Goal: Transaction & Acquisition: Purchase product/service

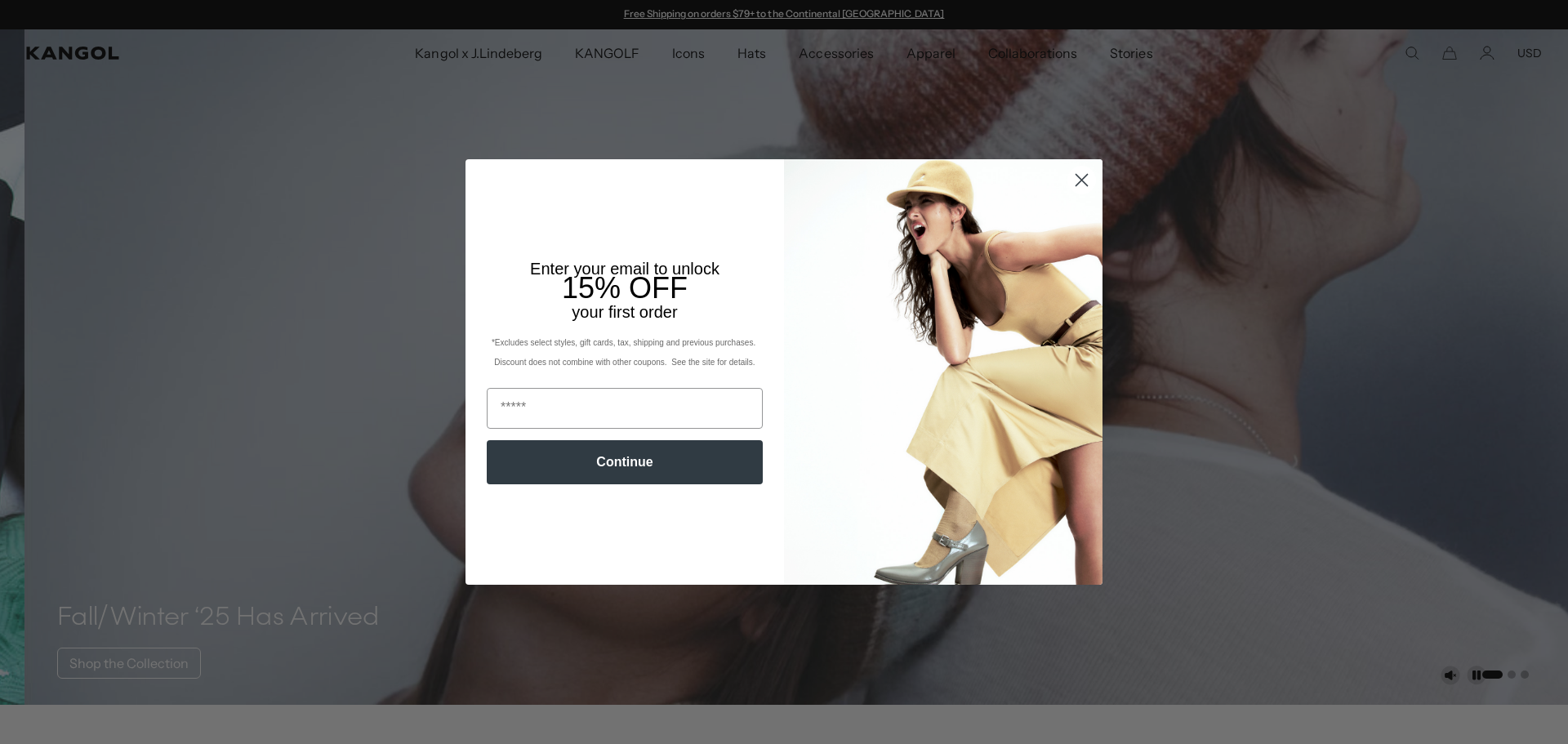
click at [1086, 175] on circle "Close dialog" at bounding box center [1081, 179] width 27 height 27
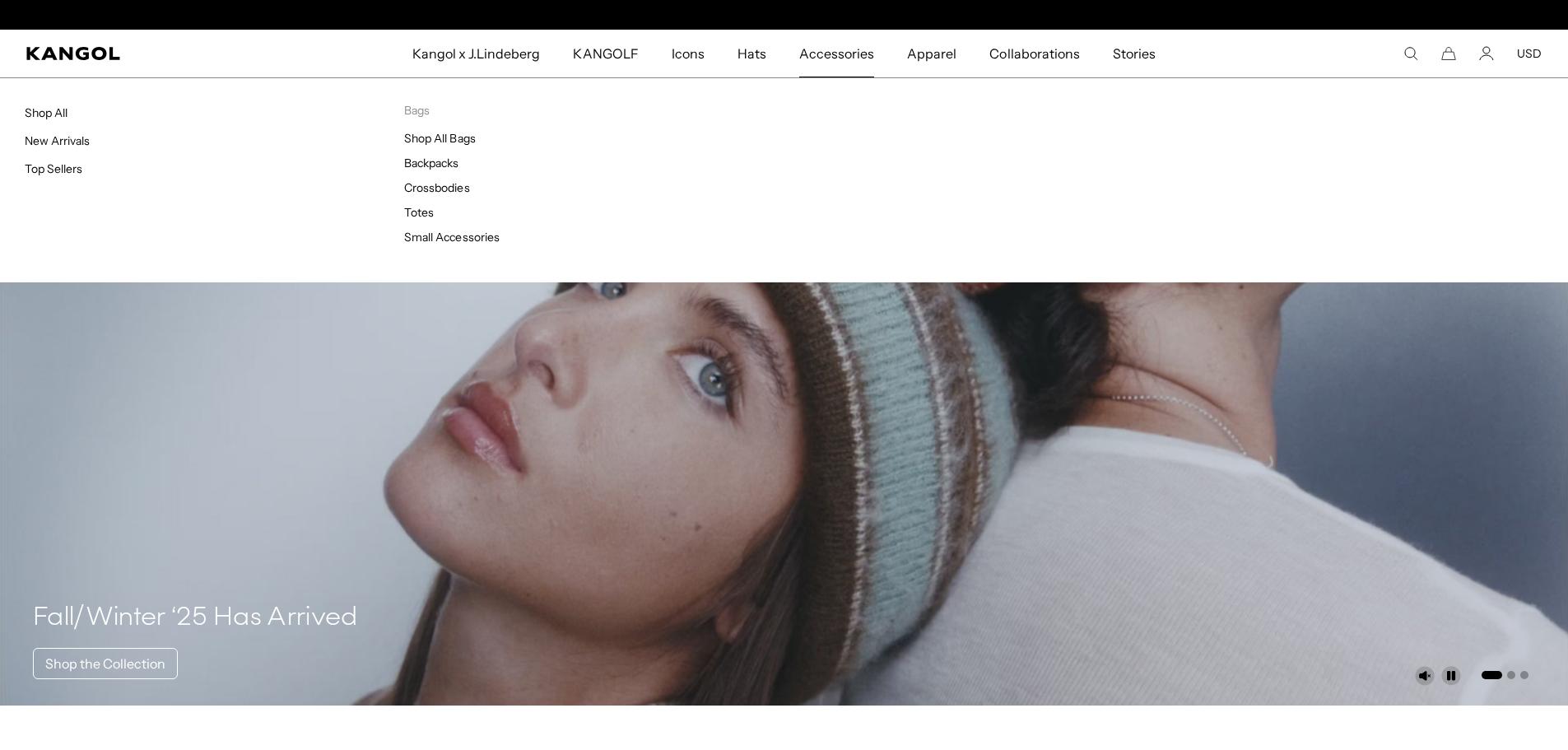
scroll to position [0, 339]
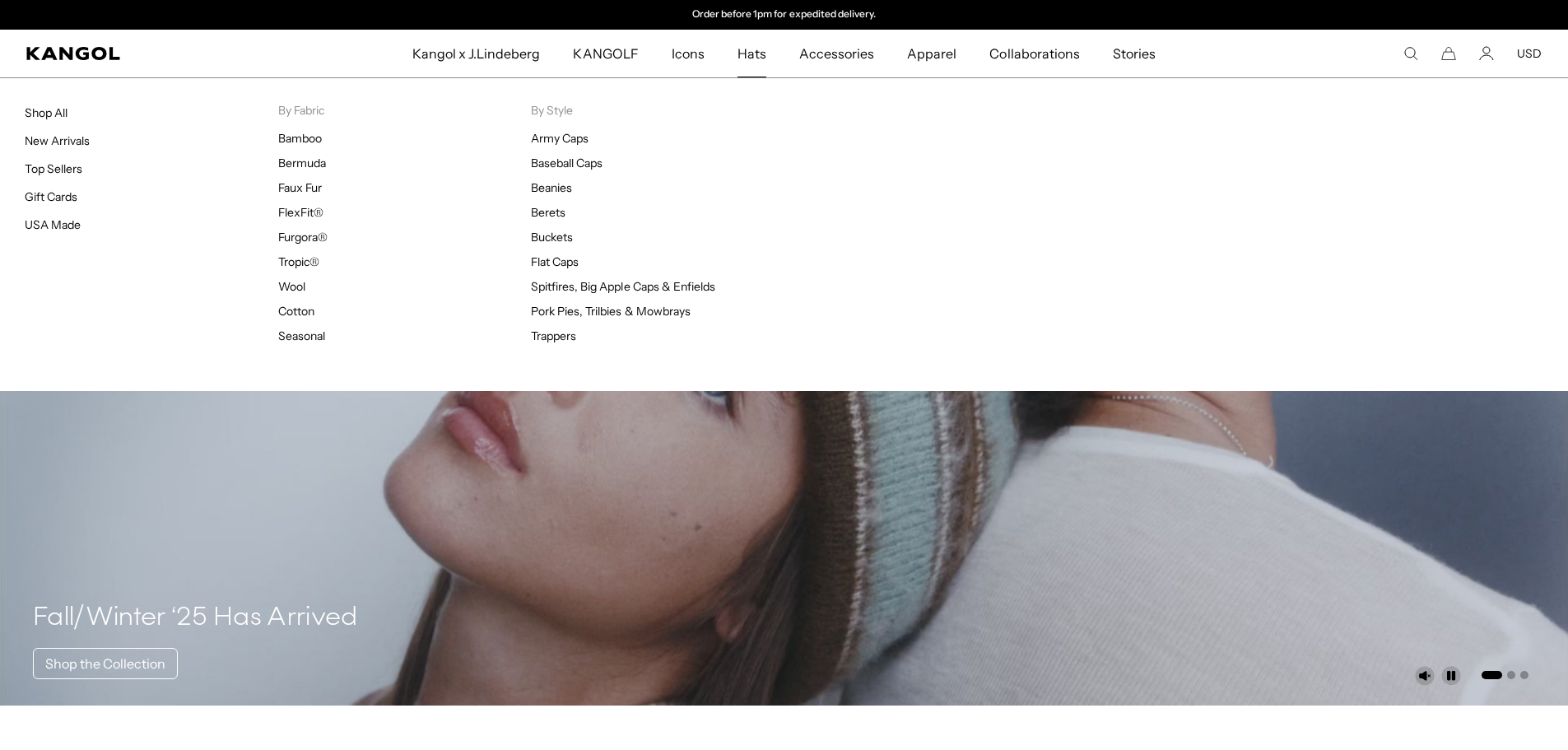
click at [758, 53] on span "Hats" at bounding box center [752, 53] width 29 height 48
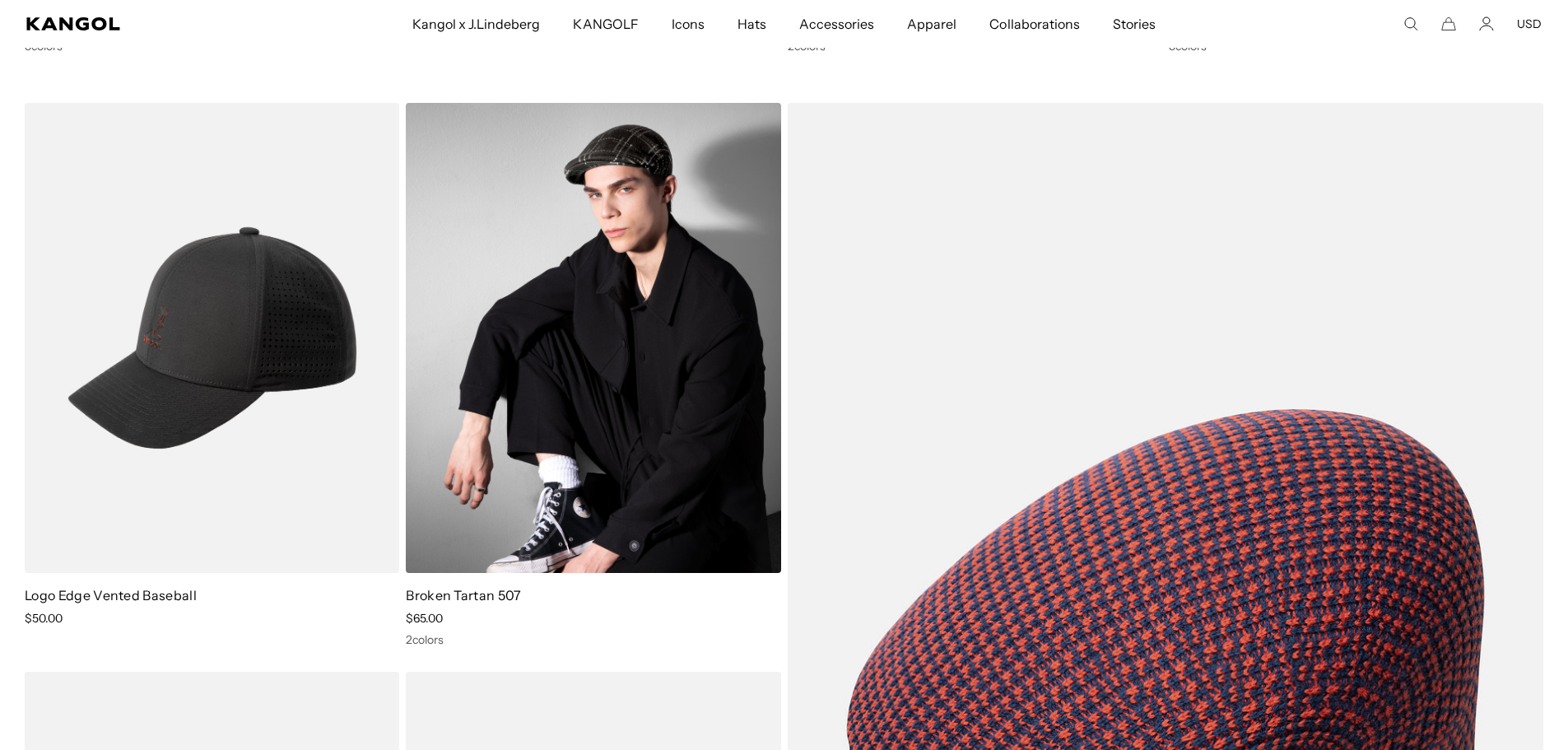
click at [557, 351] on img at bounding box center [593, 338] width 374 height 471
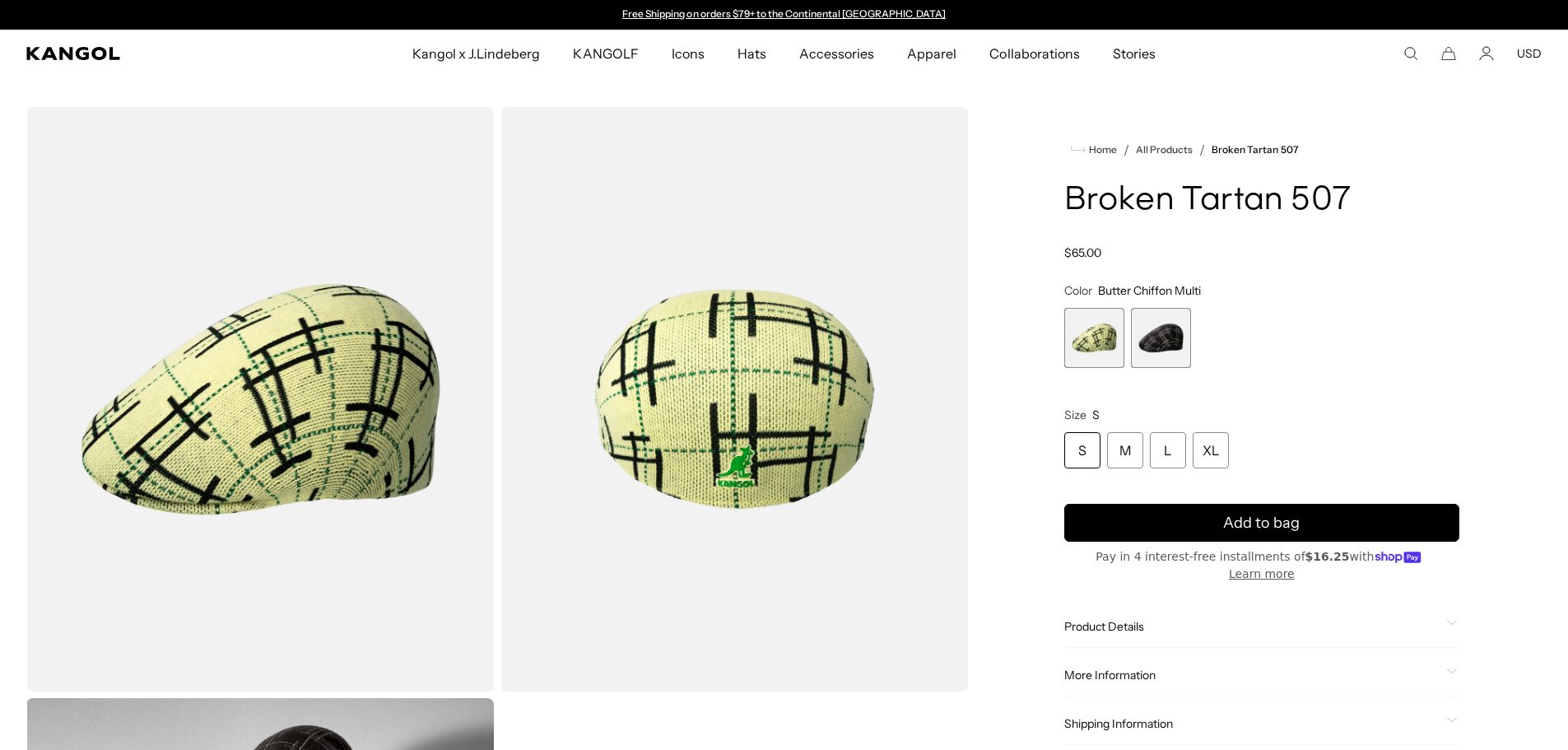
click at [269, 385] on img "Gallery Viewer" at bounding box center [259, 399] width 467 height 584
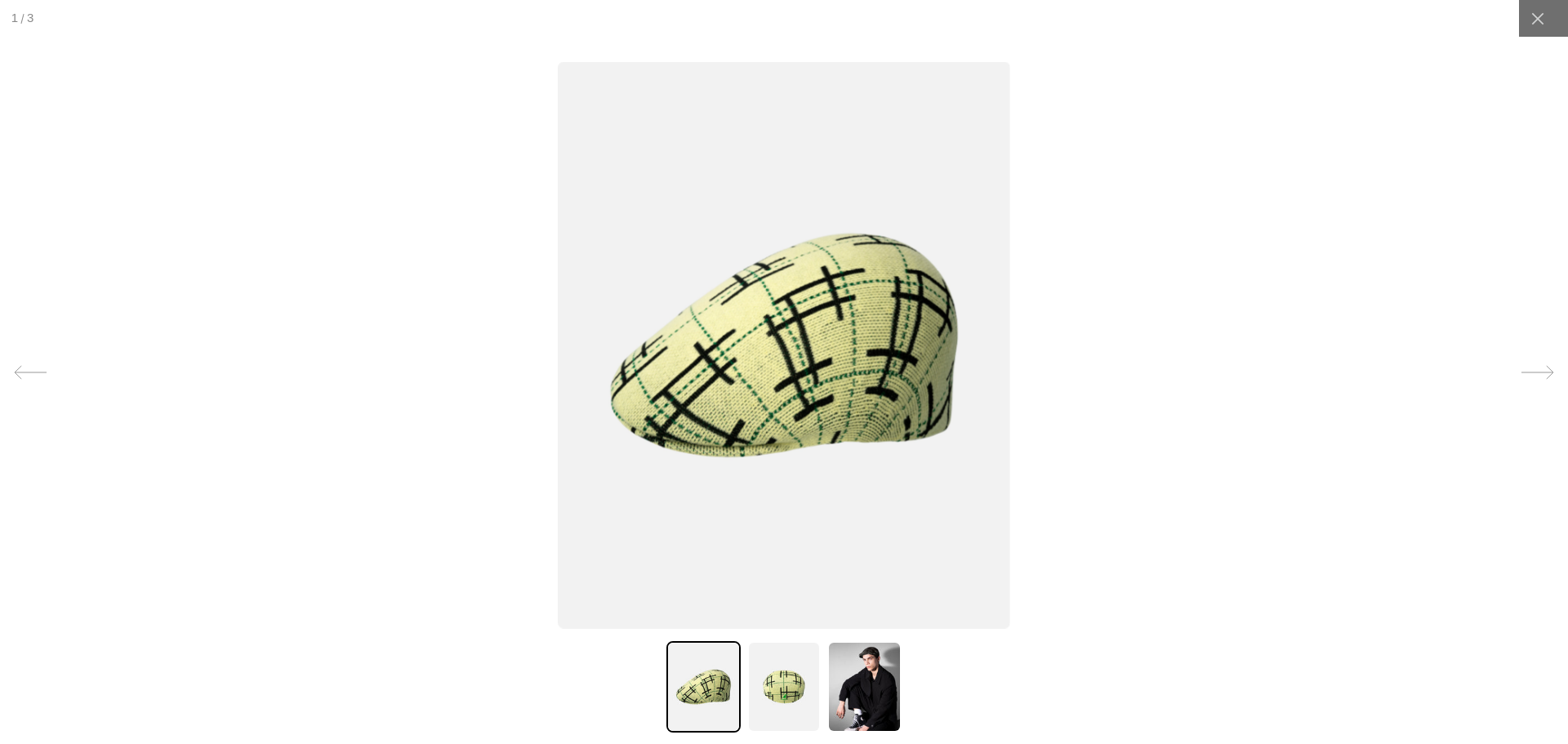
click at [736, 395] on img at bounding box center [783, 345] width 452 height 567
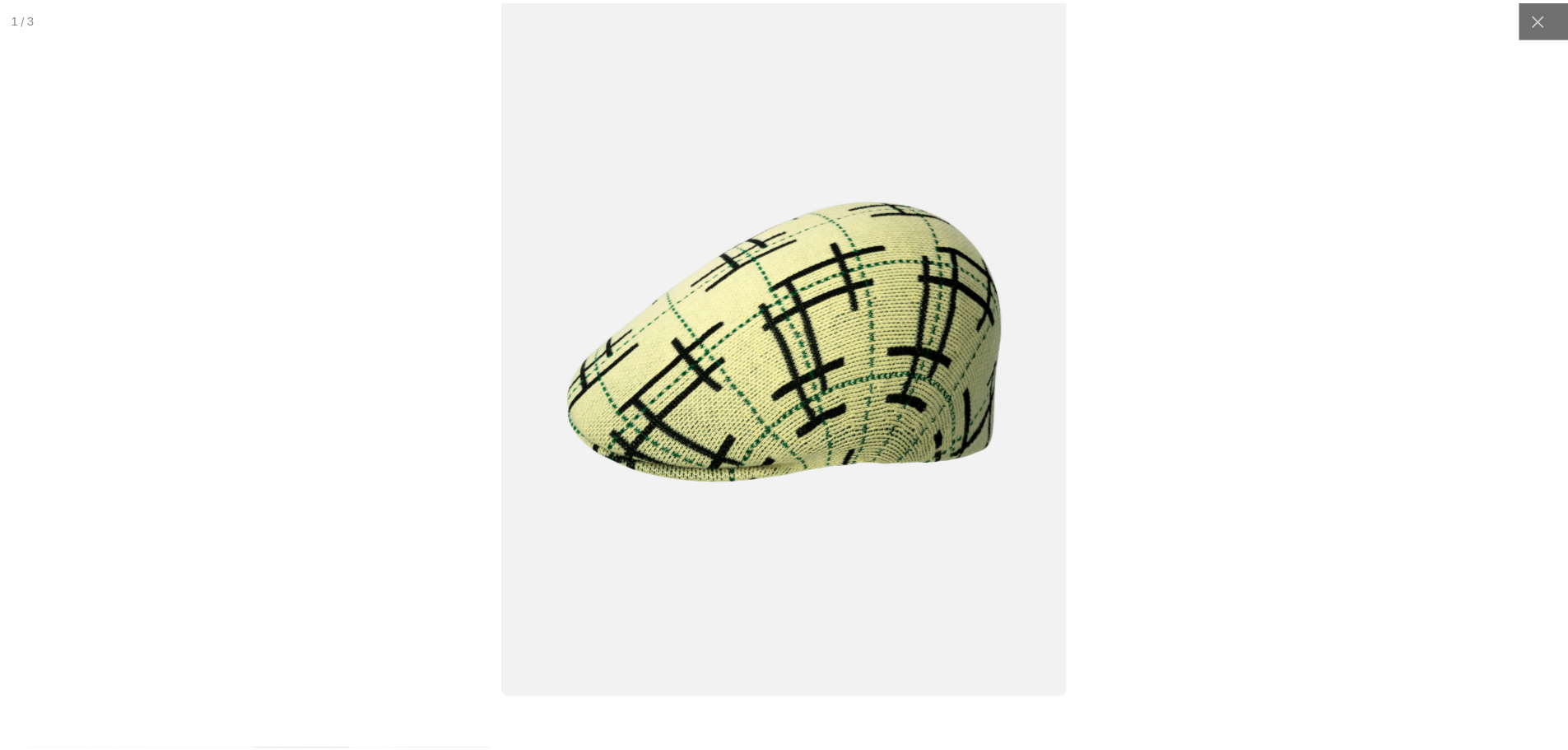
scroll to position [0, 339]
click at [831, 384] on img at bounding box center [790, 340] width 569 height 713
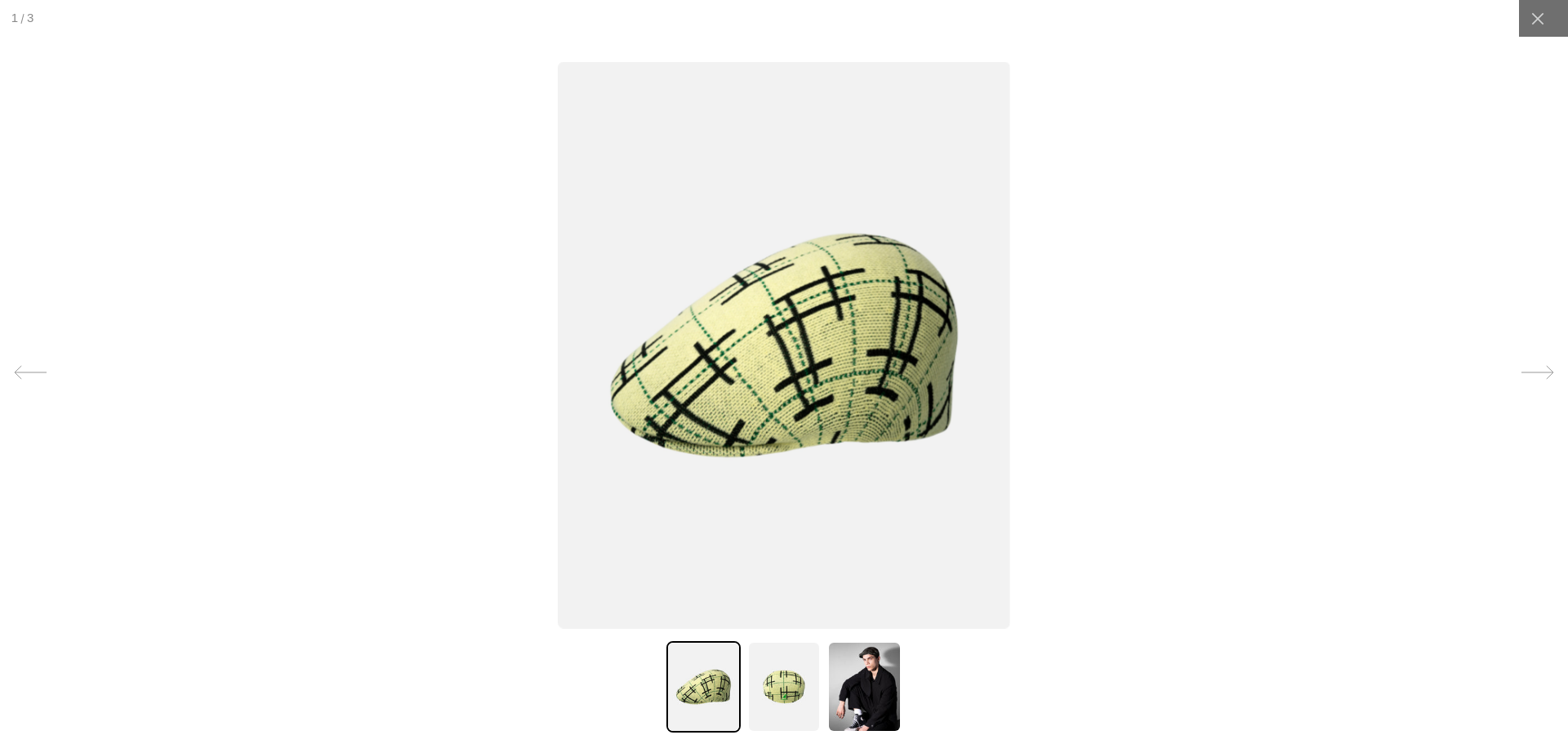
click at [1201, 295] on div at bounding box center [784, 372] width 1568 height 744
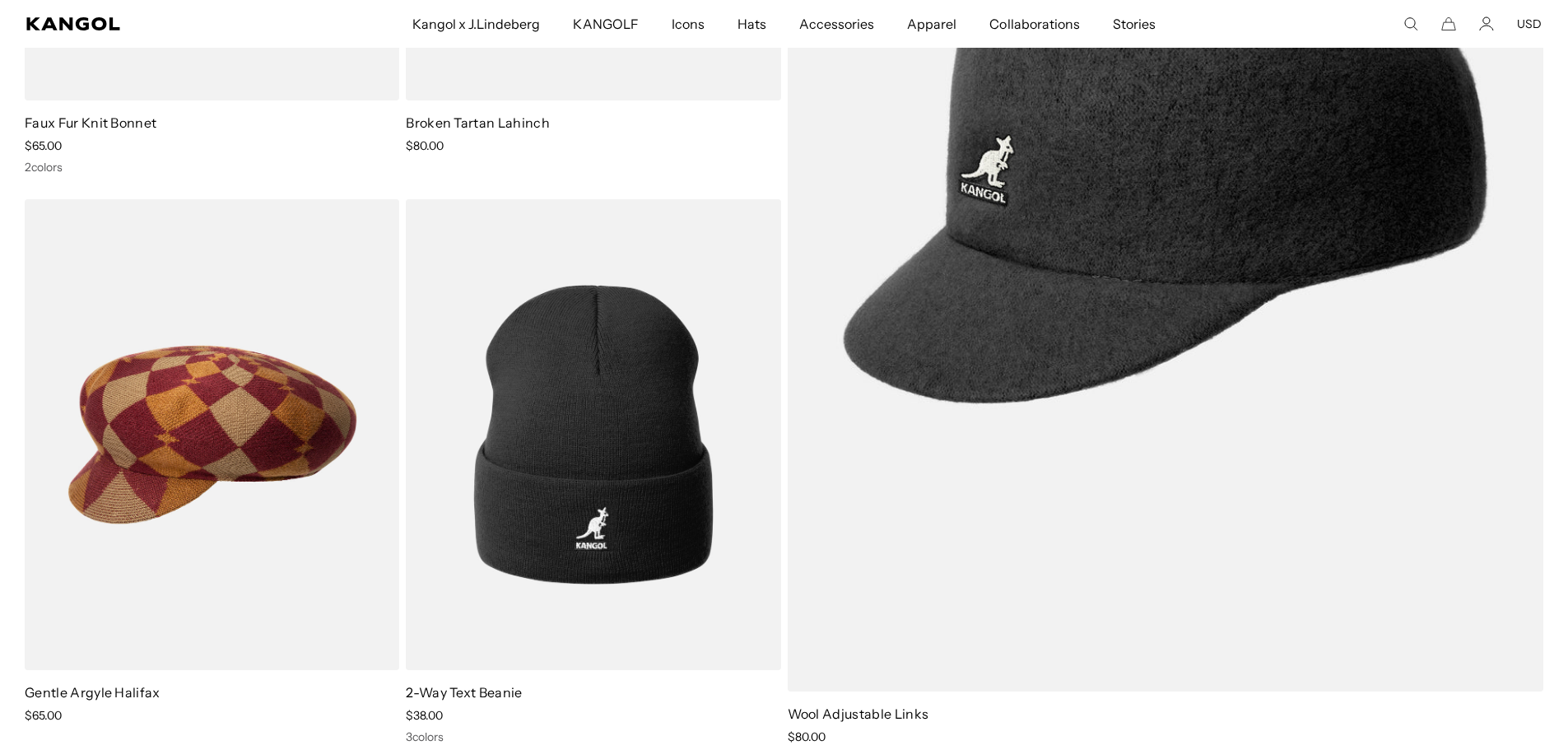
scroll to position [12346, 0]
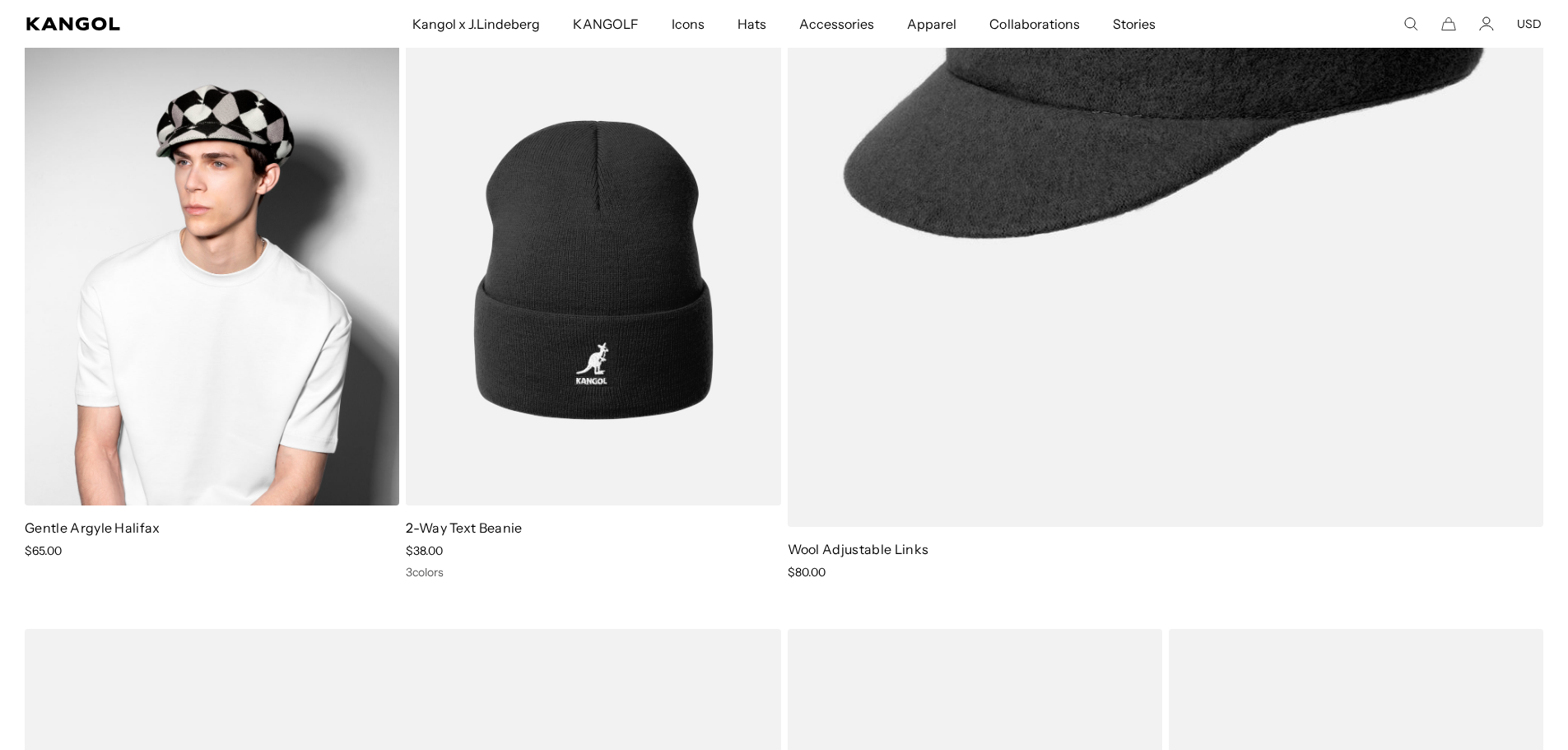
click at [158, 287] on img at bounding box center [212, 270] width 374 height 471
